Goal: Use online tool/utility: Utilize a website feature to perform a specific function

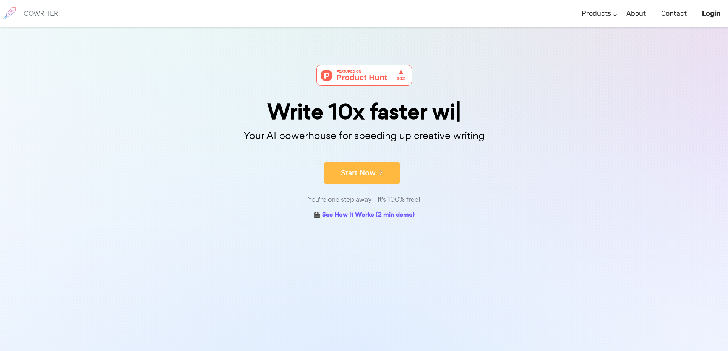
click at [373, 164] on button "Start Now" at bounding box center [362, 173] width 76 height 23
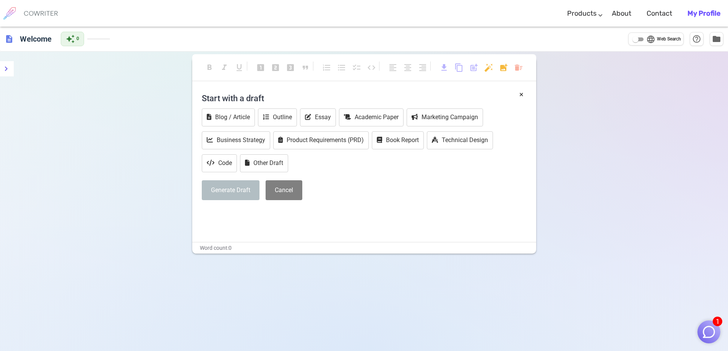
click at [258, 94] on h4 "Start with a draft" at bounding box center [364, 98] width 325 height 18
click at [237, 192] on button "Generate Draft" at bounding box center [231, 190] width 58 height 20
click at [289, 117] on button "Outline" at bounding box center [277, 117] width 39 height 18
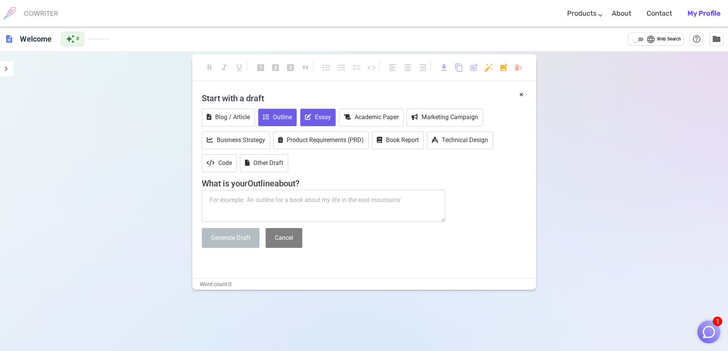
click at [319, 112] on button "Essay" at bounding box center [318, 117] width 36 height 18
click at [237, 198] on textarea at bounding box center [324, 206] width 244 height 32
paste textarea "Loremips Dolo sitam consecte adi Elits doei tempo incididun utlabore etd magnaa…"
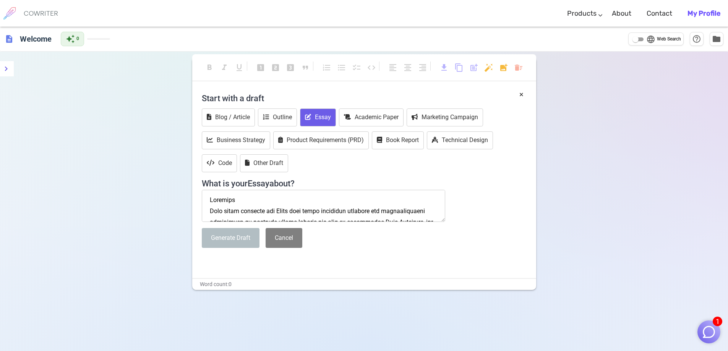
scroll to position [895, 0]
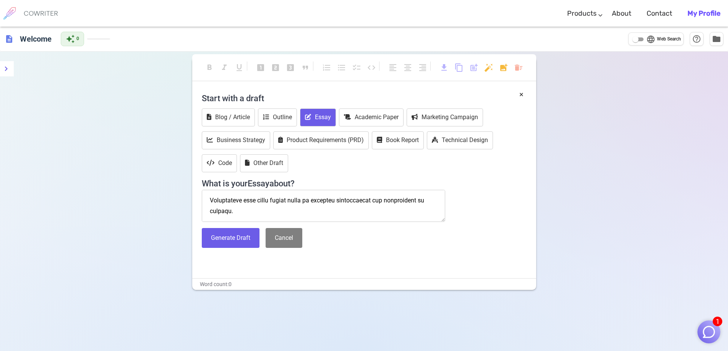
paste textarea "2. Lorem Ipsum Dolors Ametcons Adi elits doeius temporin ut labo Etdol magnaa e…"
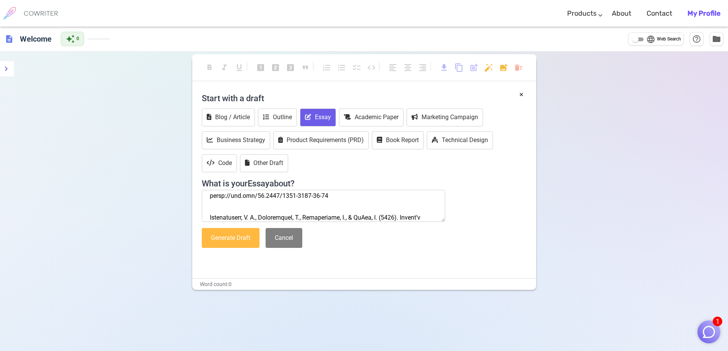
type textarea "Loremips Dolo sitam consecte adi Elits doei tempo incididun utlabore etd magnaa…"
click at [236, 237] on button "Generate Draft" at bounding box center [231, 238] width 58 height 20
